Goal: Information Seeking & Learning: Learn about a topic

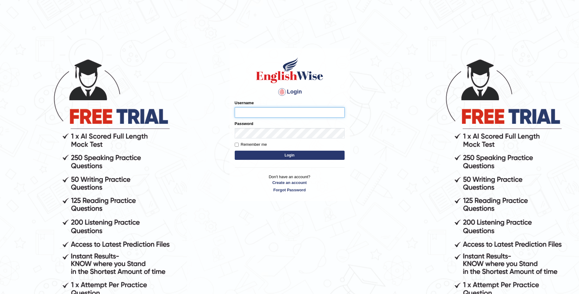
type input "mulwandamercy"
click at [297, 156] on button "Login" at bounding box center [290, 155] width 110 height 9
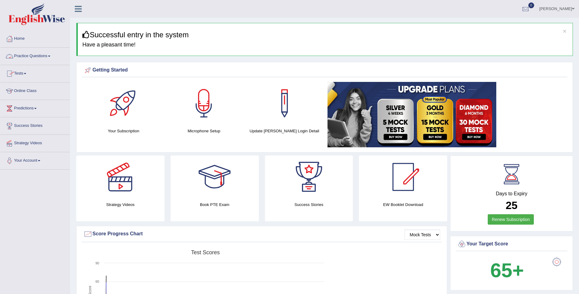
click at [41, 53] on link "Practice Questions" at bounding box center [35, 55] width 70 height 15
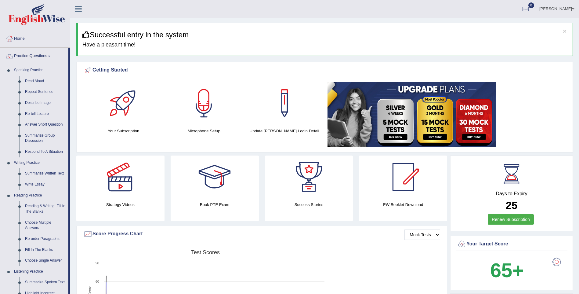
click at [49, 56] on link "Practice Questions" at bounding box center [34, 55] width 68 height 15
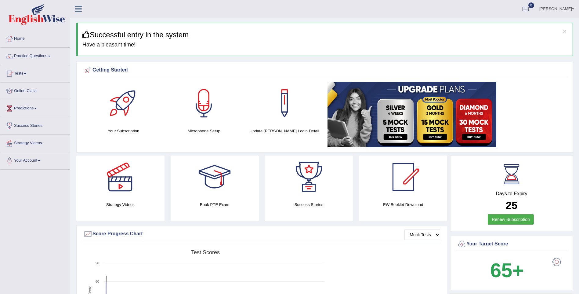
click at [49, 56] on link "Practice Questions" at bounding box center [35, 55] width 70 height 15
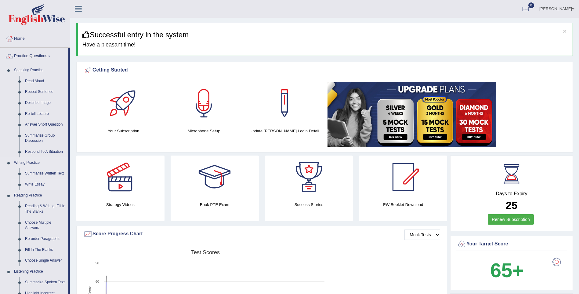
click at [38, 183] on link "Write Essay" at bounding box center [45, 184] width 46 height 11
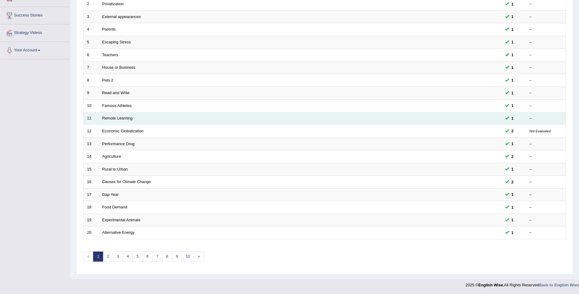
scroll to position [111, 0]
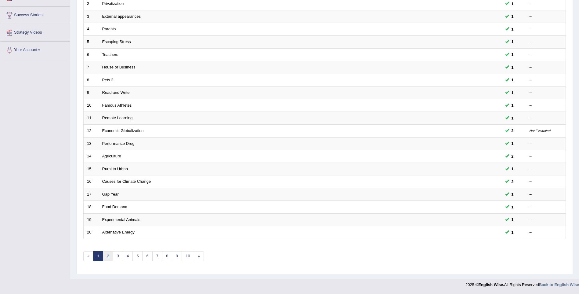
click at [107, 258] on link "2" at bounding box center [108, 256] width 10 height 10
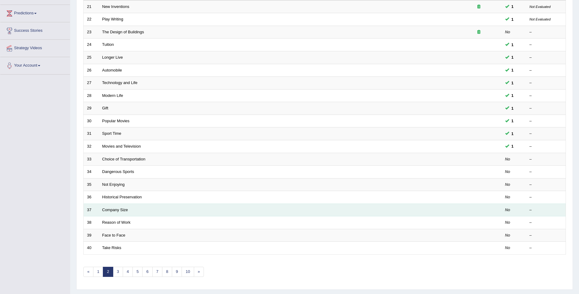
scroll to position [111, 0]
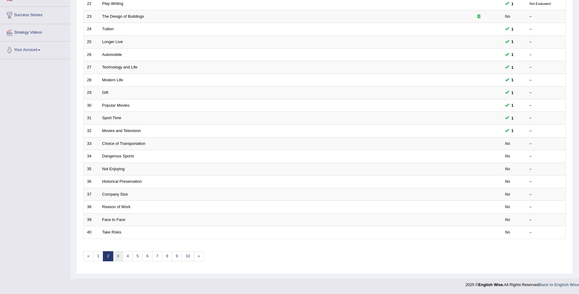
click at [116, 256] on link "3" at bounding box center [118, 256] width 10 height 10
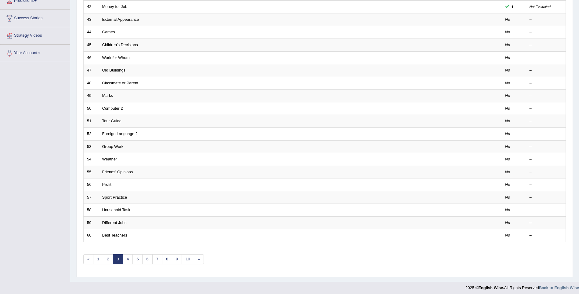
scroll to position [111, 0]
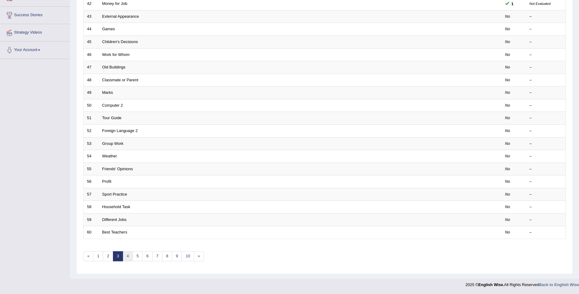
click at [129, 258] on link "4" at bounding box center [128, 256] width 10 height 10
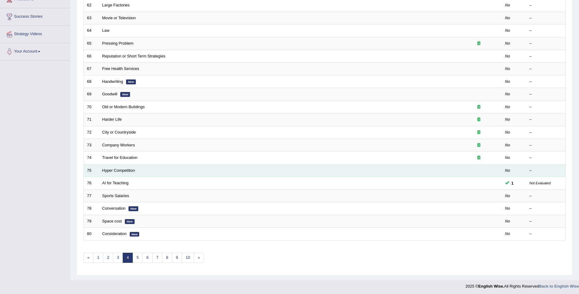
scroll to position [111, 0]
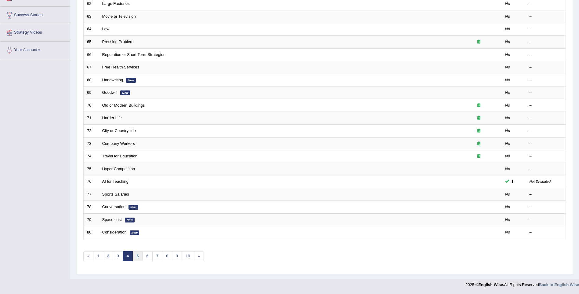
click at [137, 253] on link "5" at bounding box center [138, 256] width 10 height 10
